Goal: Find specific page/section: Find specific page/section

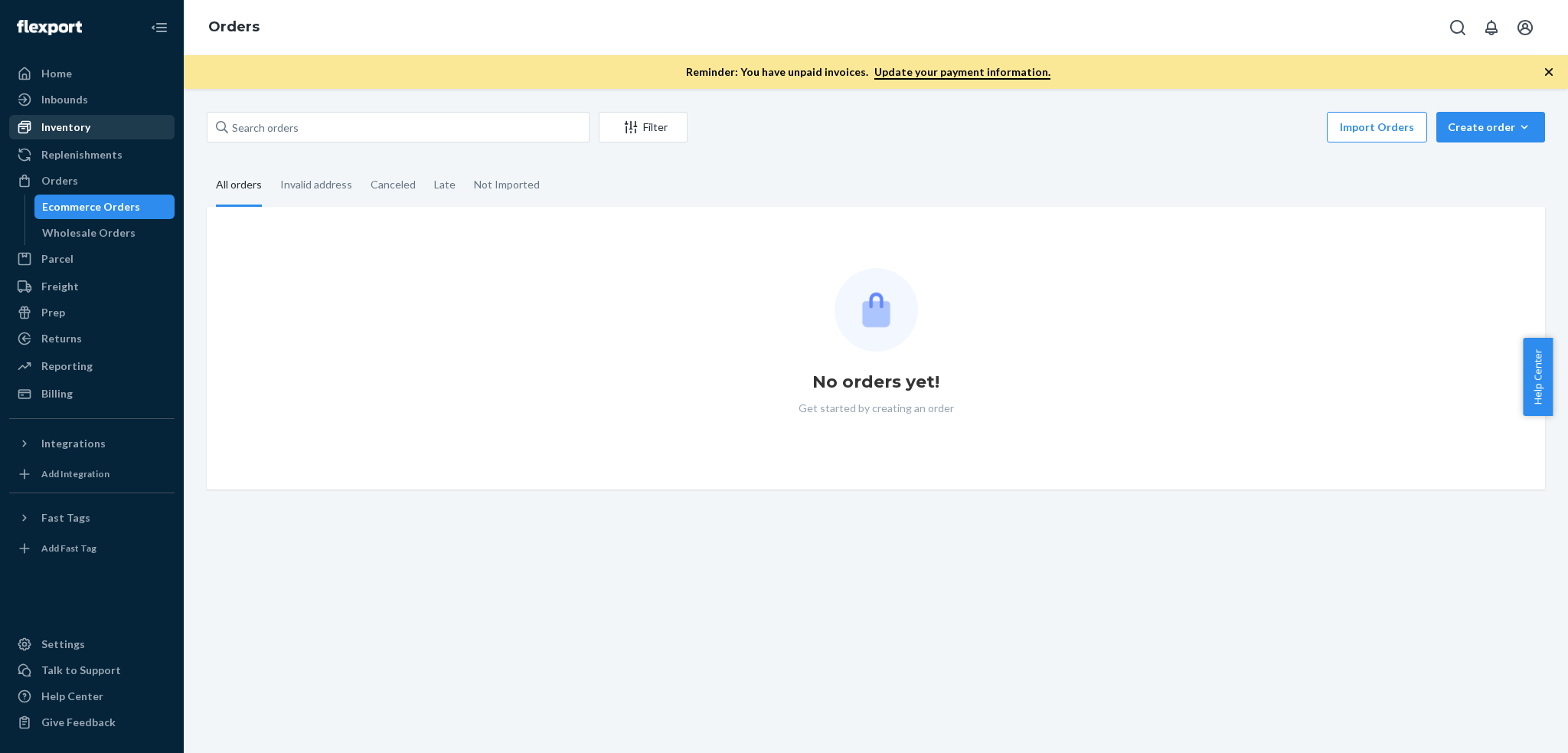
click at [57, 127] on div "Inventory" at bounding box center [66, 127] width 49 height 15
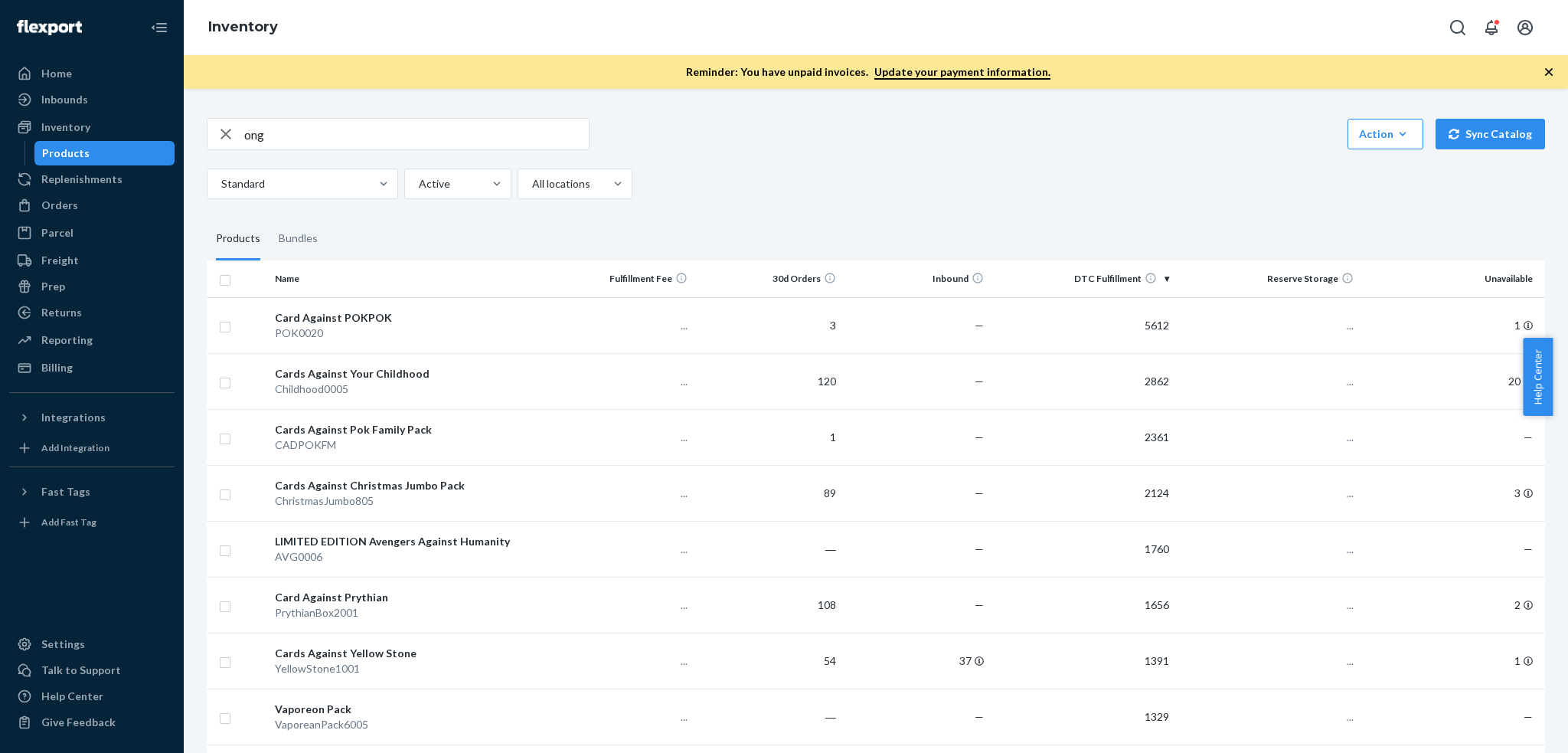
click at [273, 132] on input "ong" at bounding box center [416, 134] width 345 height 31
type input "long"
click at [301, 139] on input "text" at bounding box center [416, 134] width 345 height 31
type input "Long"
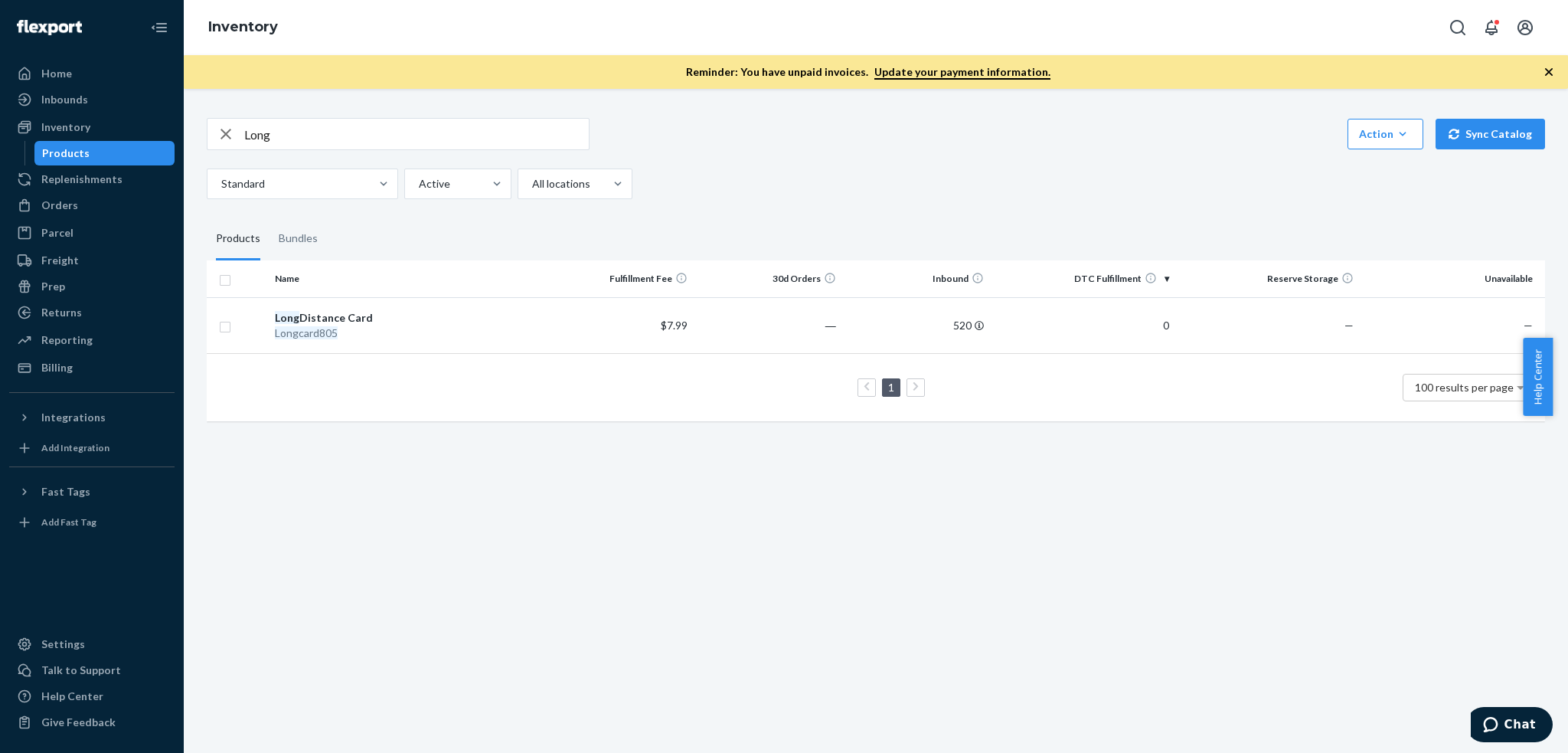
click at [217, 129] on icon "button" at bounding box center [226, 134] width 18 height 31
